Goal: Task Accomplishment & Management: Use online tool/utility

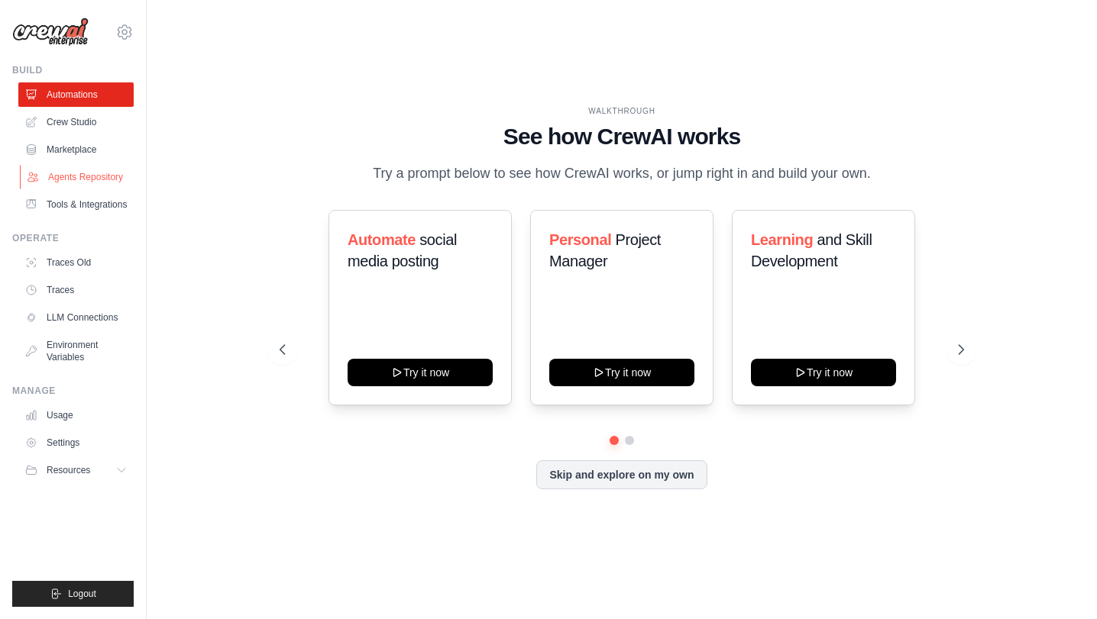
click at [78, 174] on link "Agents Repository" at bounding box center [77, 177] width 115 height 24
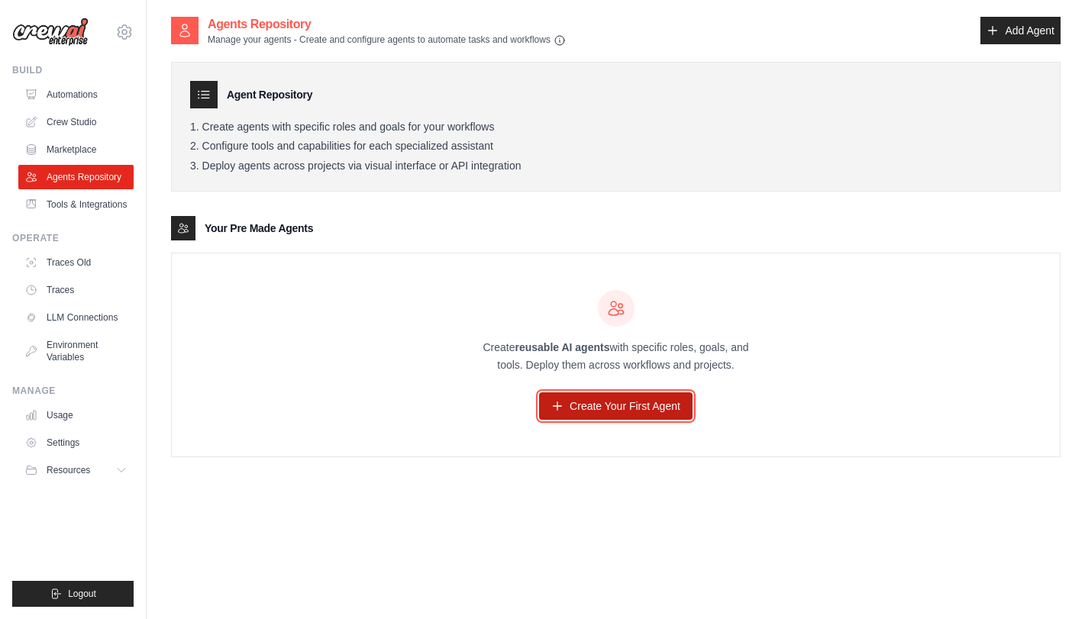
click at [603, 406] on link "Create Your First Agent" at bounding box center [616, 406] width 154 height 27
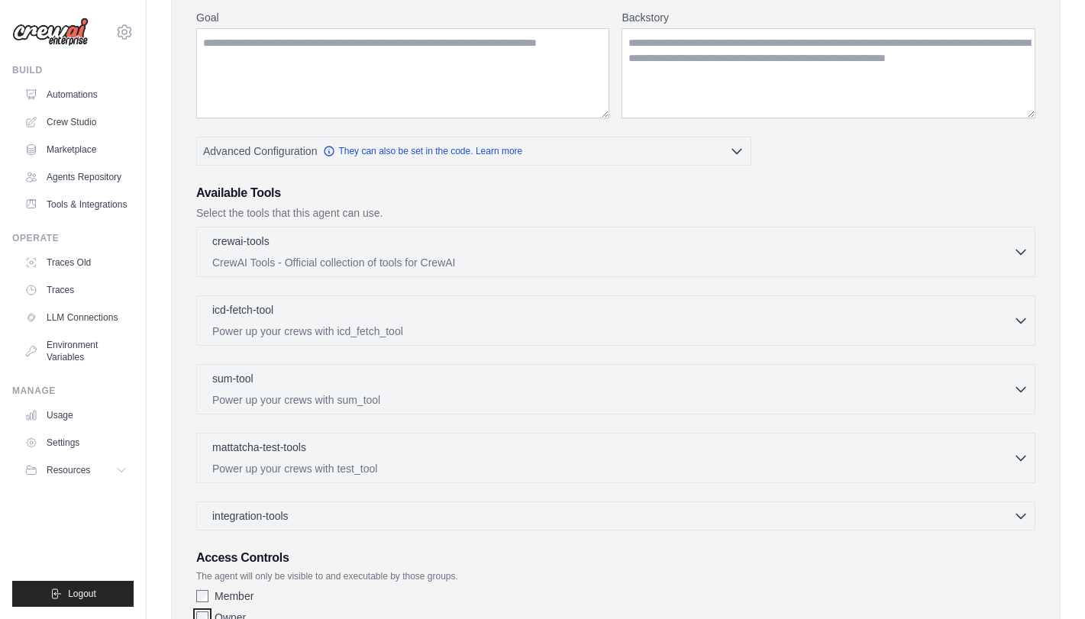
scroll to position [196, 0]
